Goal: Information Seeking & Learning: Check status

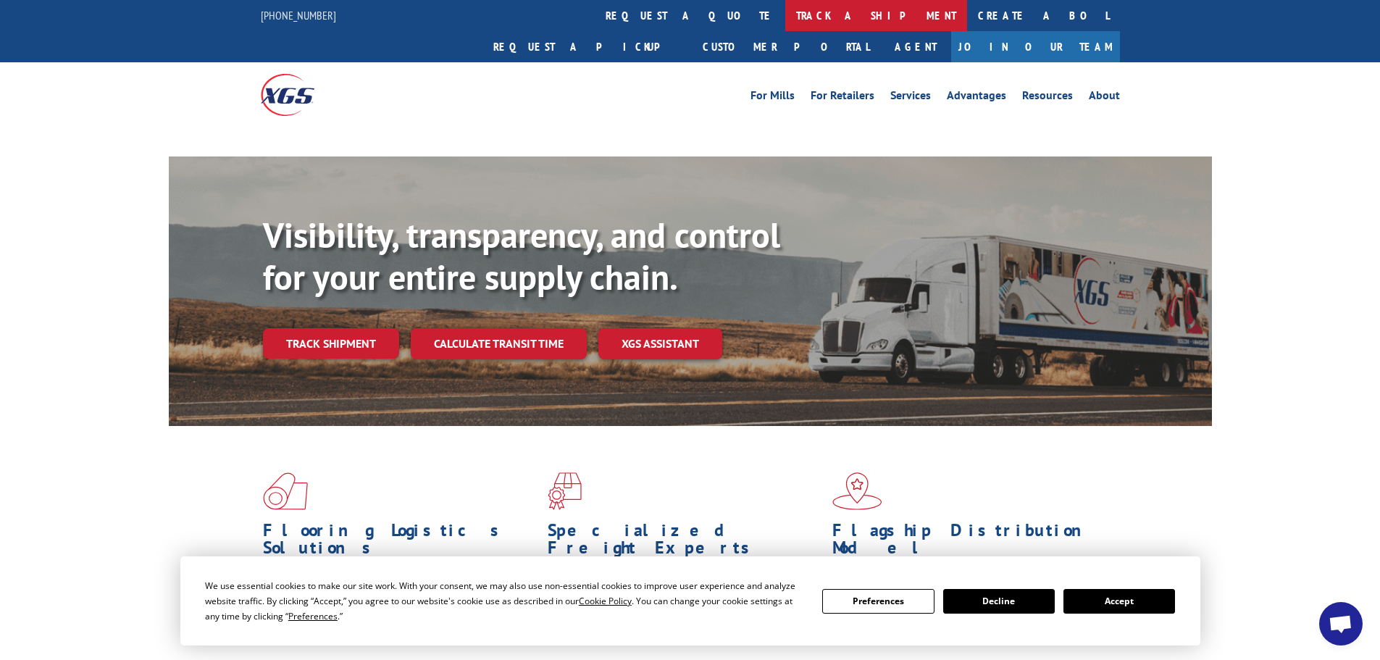
click at [785, 2] on link "track a shipment" at bounding box center [876, 15] width 182 height 31
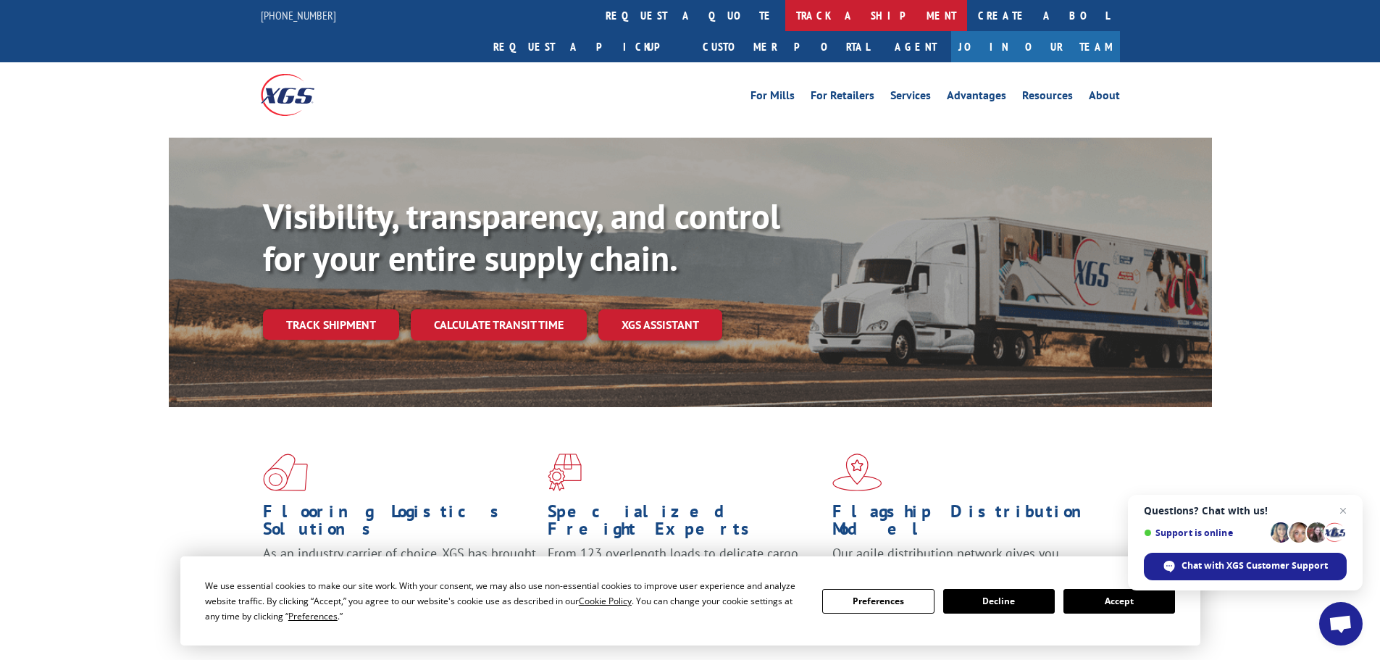
click at [785, 22] on link "track a shipment" at bounding box center [876, 15] width 182 height 31
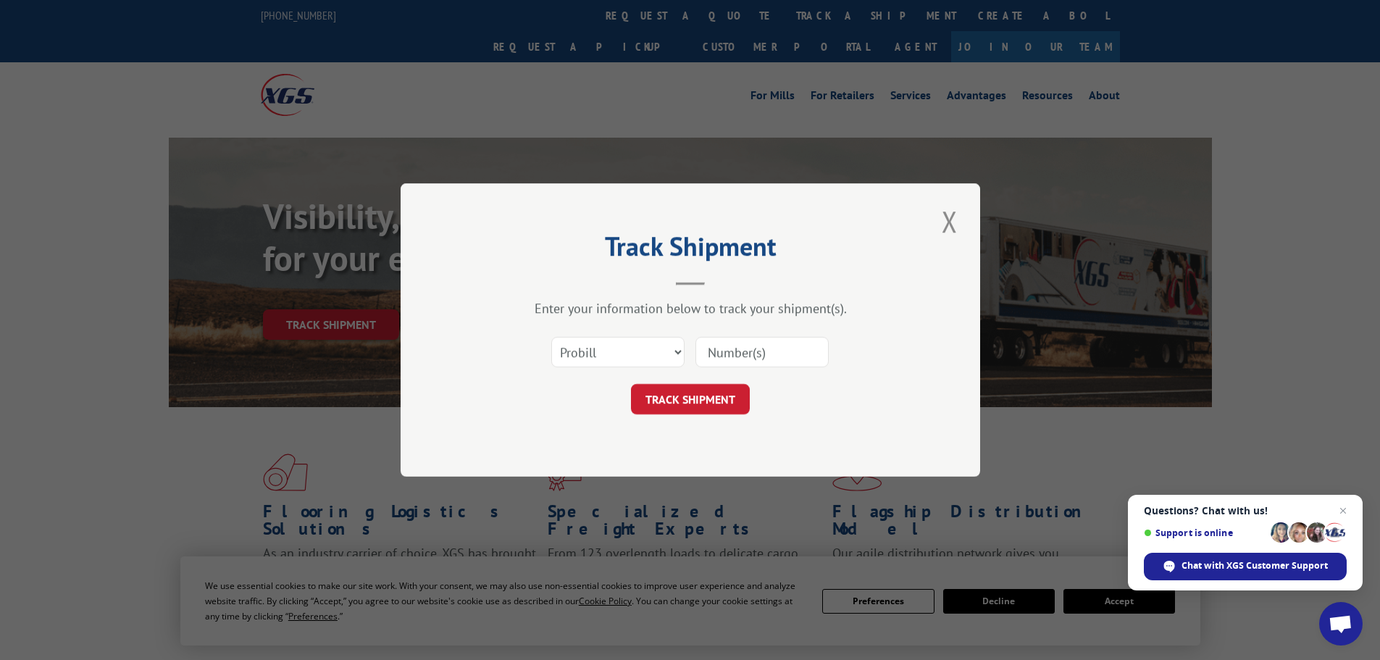
paste input "2823671"
type input "2823671"
click button "TRACK SHIPMENT" at bounding box center [690, 399] width 119 height 30
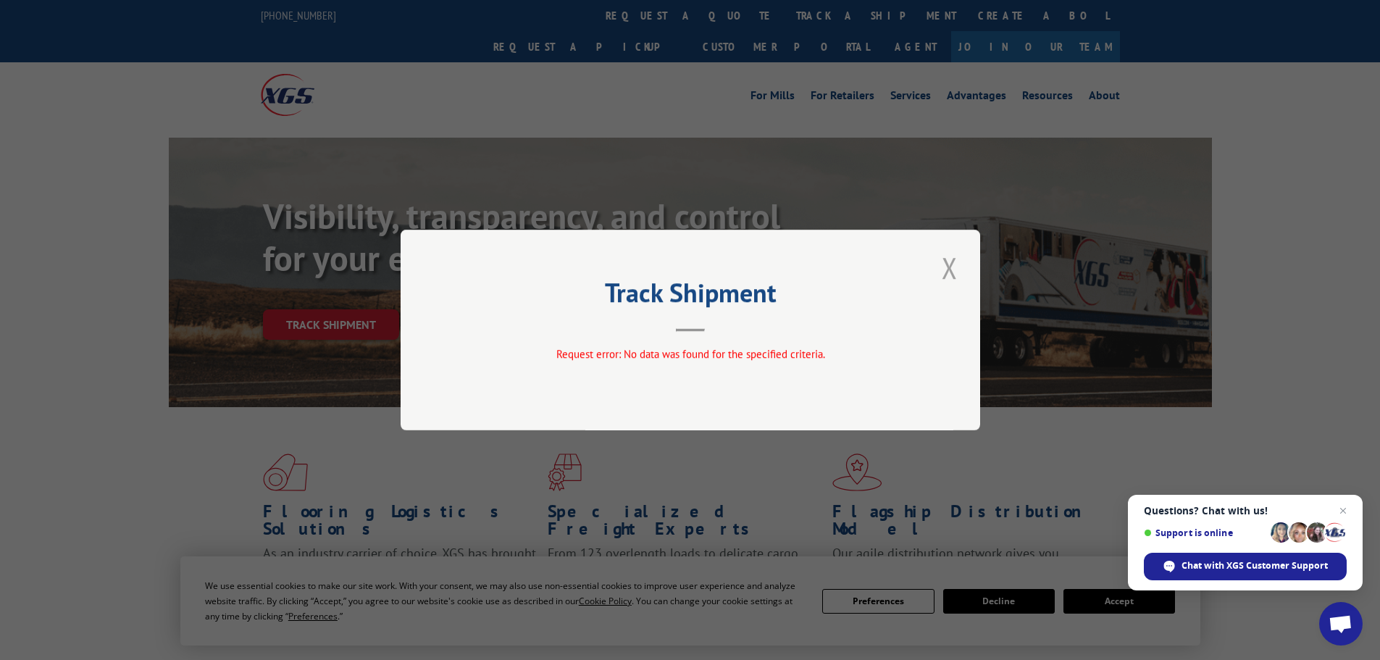
click at [945, 267] on button "Close modal" at bounding box center [949, 268] width 25 height 40
